Goal: Check status: Check status

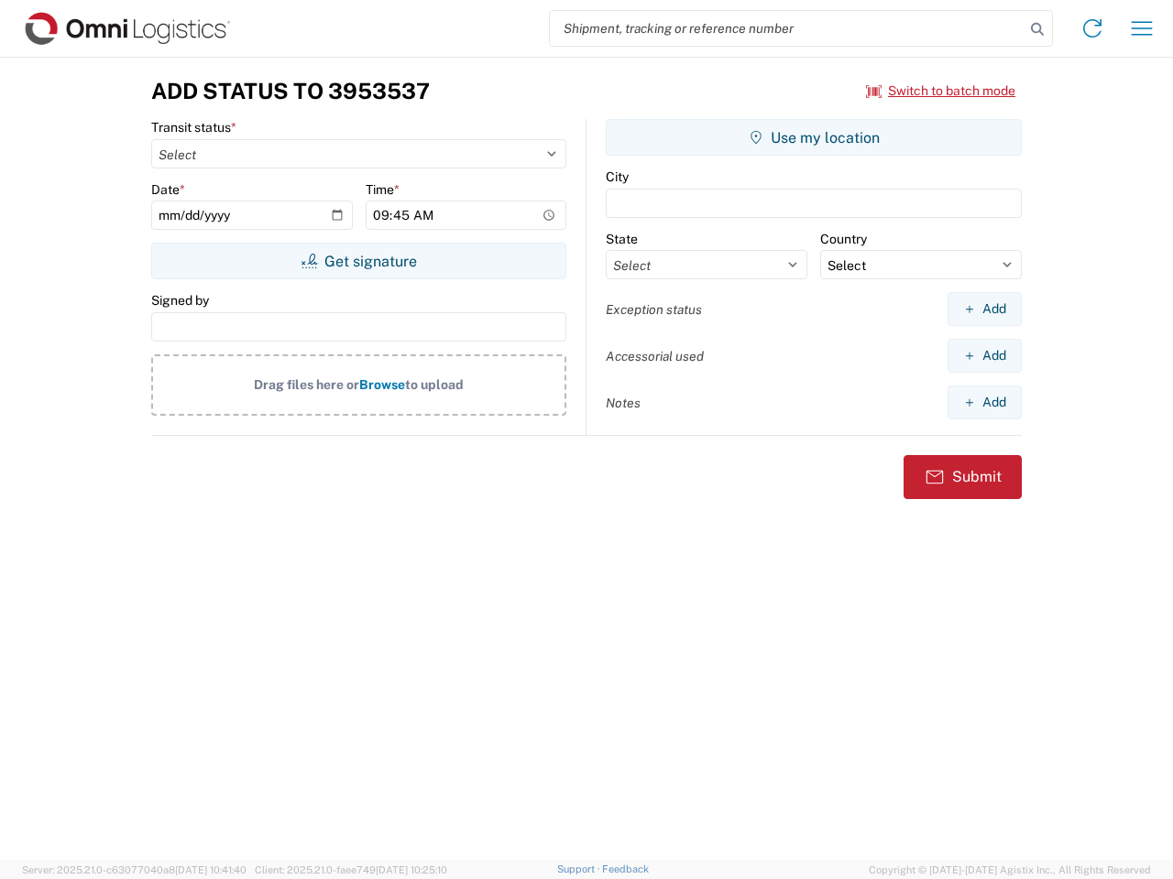
click at [787, 28] on input "search" at bounding box center [787, 28] width 474 height 35
click at [1037, 29] on icon at bounding box center [1037, 29] width 26 height 26
click at [1092, 28] on icon at bounding box center [1091, 28] width 29 height 29
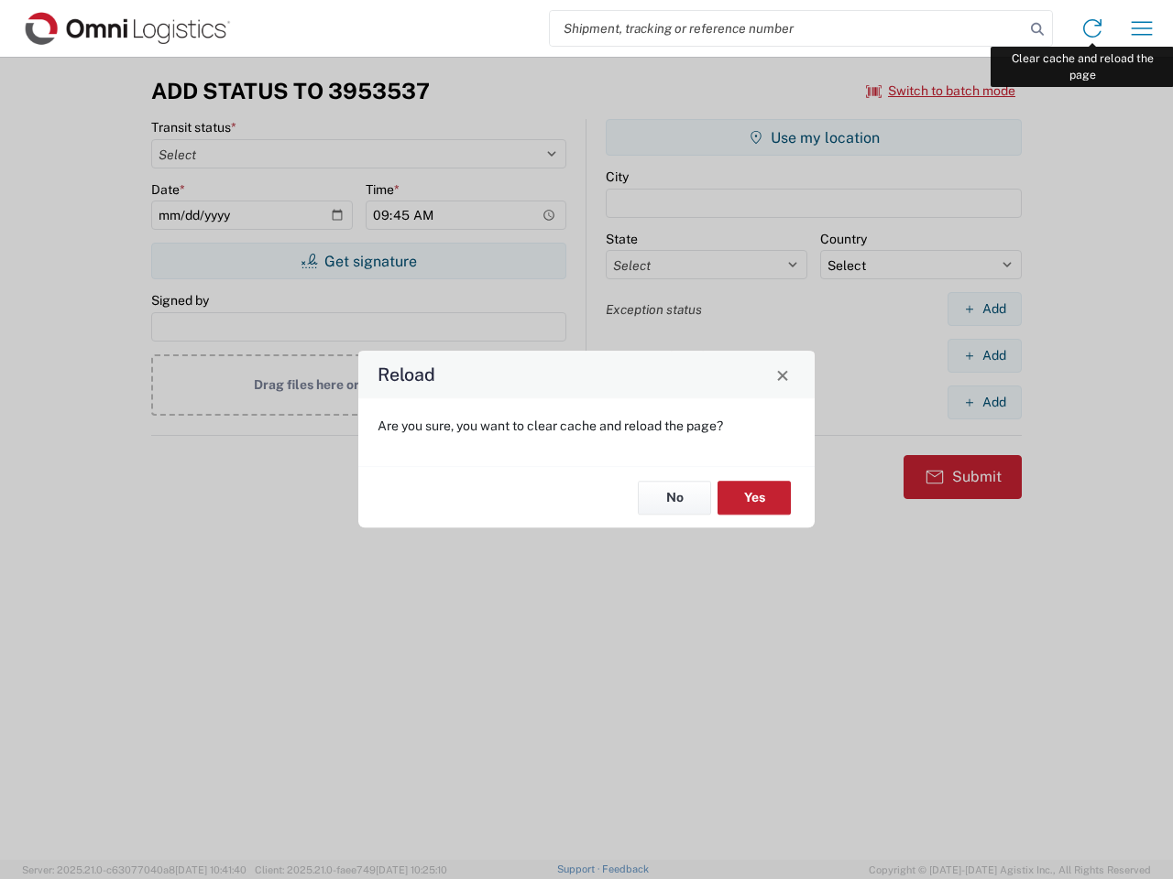
click at [1141, 28] on div "Reload Are you sure, you want to clear cache and reload the page? No Yes" at bounding box center [586, 439] width 1173 height 879
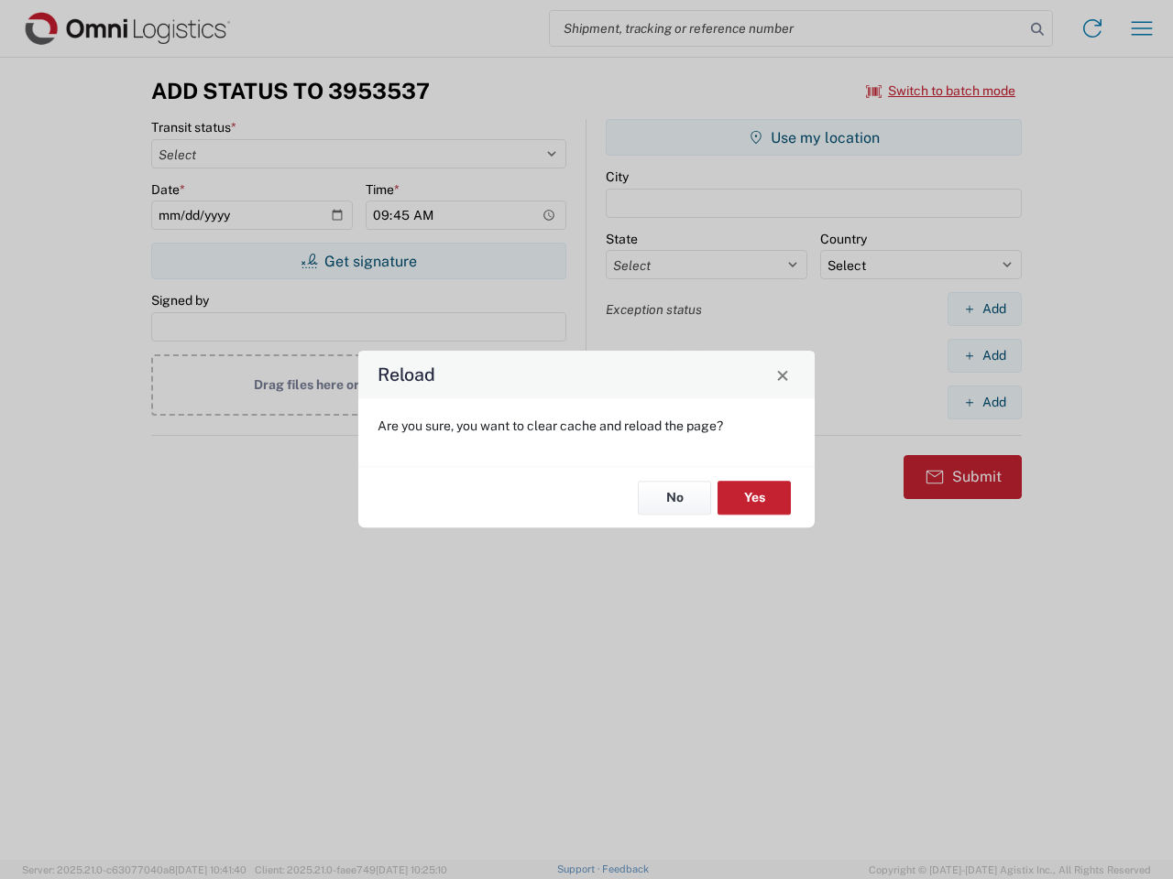
click at [941, 91] on div "Reload Are you sure, you want to clear cache and reload the page? No Yes" at bounding box center [586, 439] width 1173 height 879
click at [358, 261] on div "Reload Are you sure, you want to clear cache and reload the page? No Yes" at bounding box center [586, 439] width 1173 height 879
click at [813, 137] on div "Reload Are you sure, you want to clear cache and reload the page? No Yes" at bounding box center [586, 439] width 1173 height 879
click at [984, 309] on div "Reload Are you sure, you want to clear cache and reload the page? No Yes" at bounding box center [586, 439] width 1173 height 879
click at [984, 355] on div "Reload Are you sure, you want to clear cache and reload the page? No Yes" at bounding box center [586, 439] width 1173 height 879
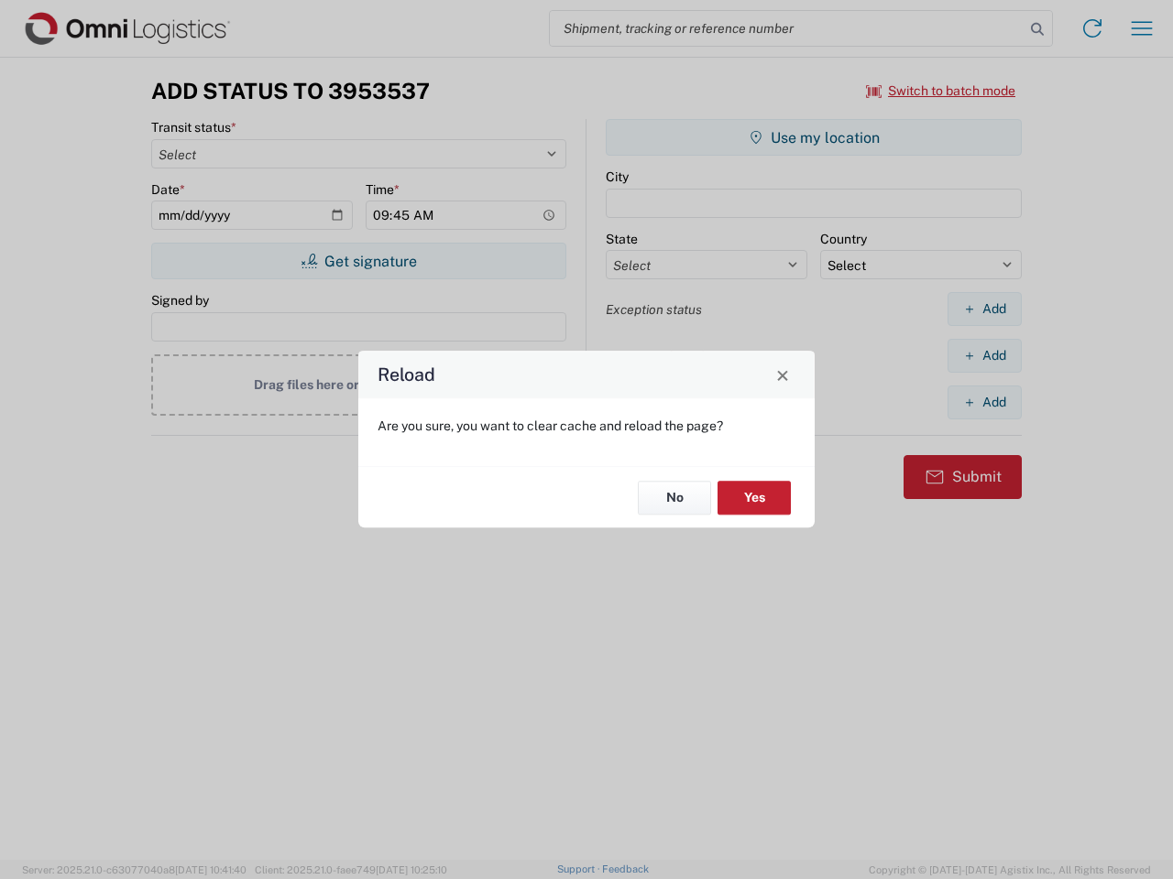
click at [984, 402] on div "Reload Are you sure, you want to clear cache and reload the page? No Yes" at bounding box center [586, 439] width 1173 height 879
